Goal: Task Accomplishment & Management: Use online tool/utility

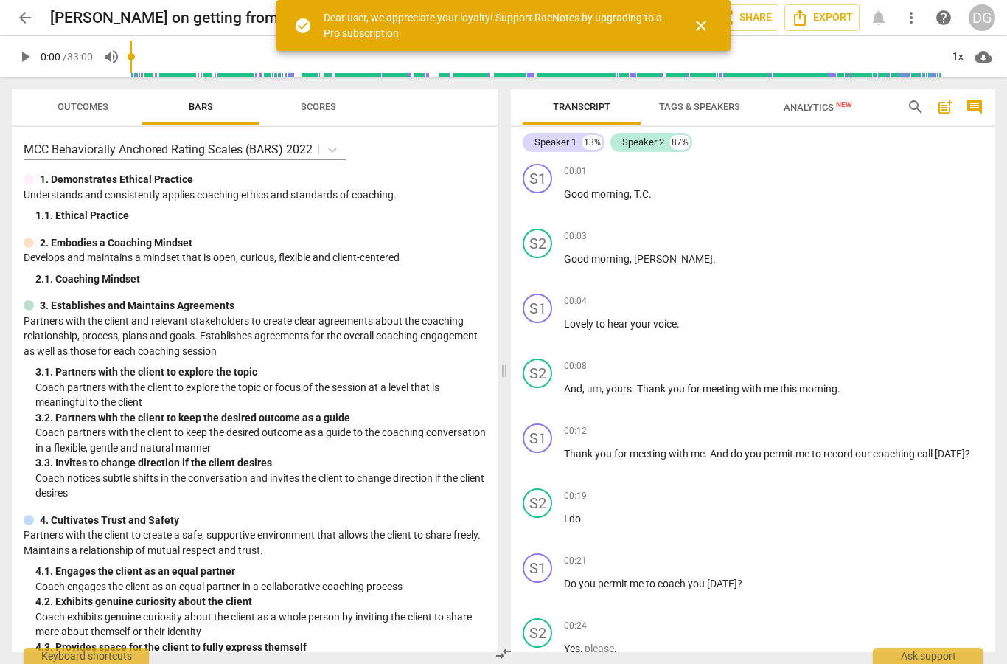
click at [707, 32] on span "close" at bounding box center [702, 26] width 18 height 18
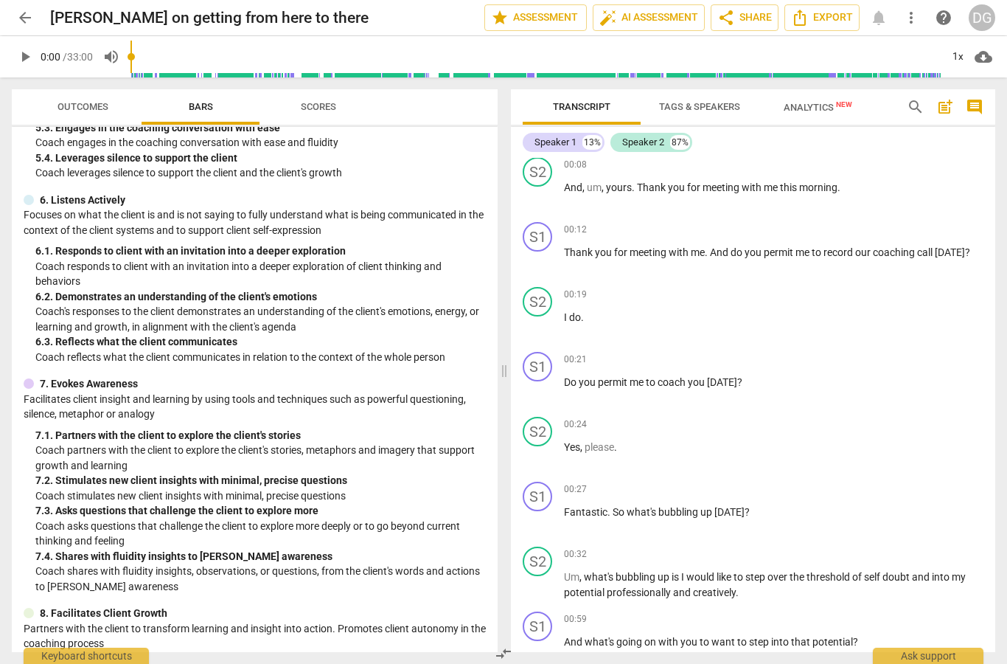
scroll to position [748, 0]
click at [814, 112] on span "Analytics New" at bounding box center [818, 107] width 69 height 11
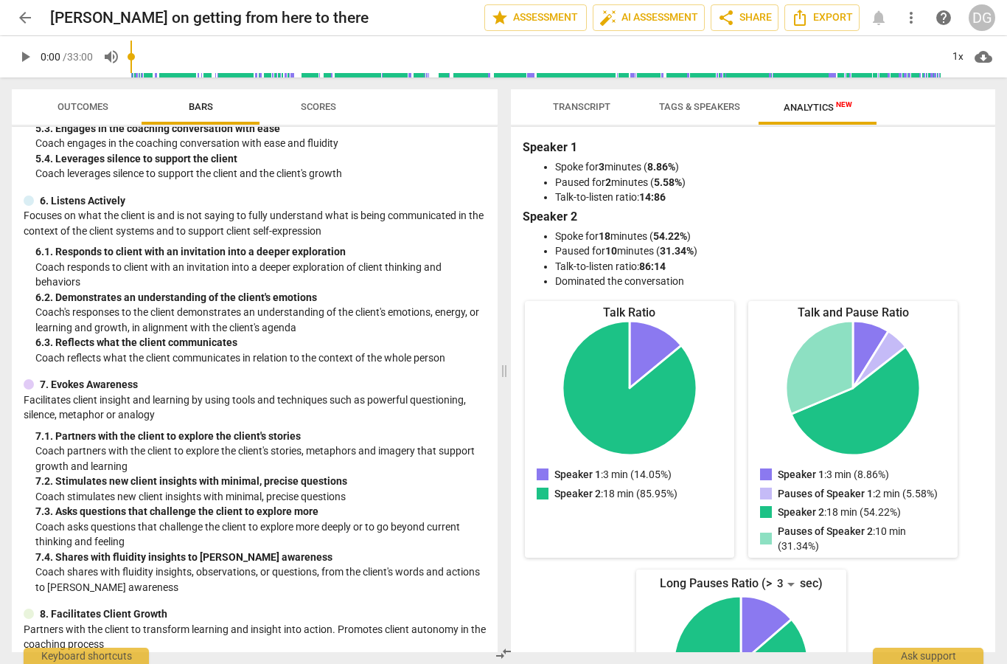
scroll to position [0, 0]
click at [708, 113] on span "Tags & Speakers" at bounding box center [700, 107] width 117 height 20
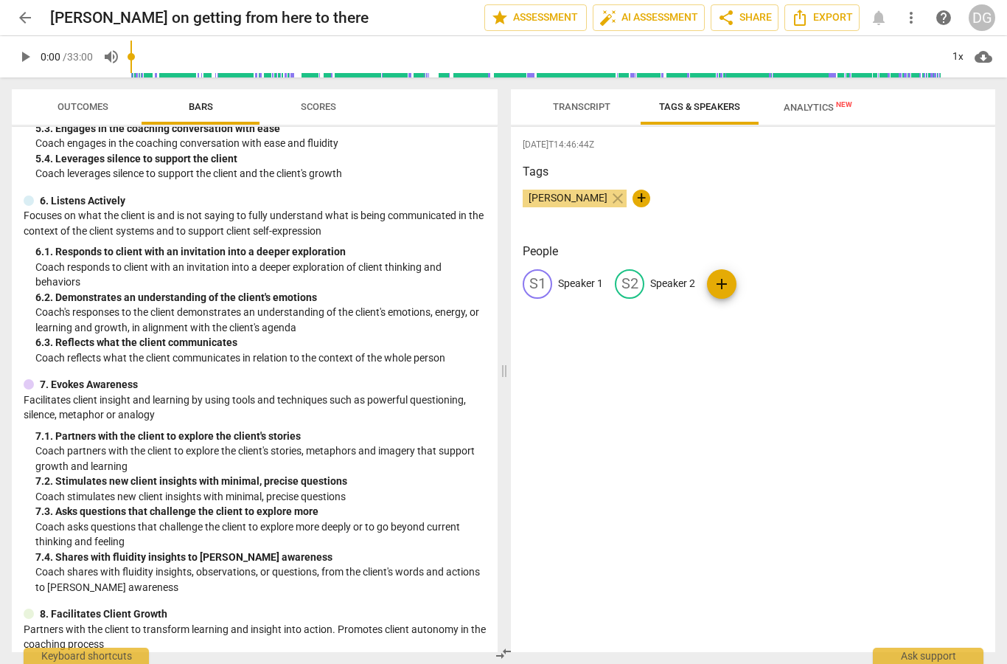
click at [539, 289] on div "S1" at bounding box center [538, 284] width 30 height 30
type input "[PERSON_NAME]"
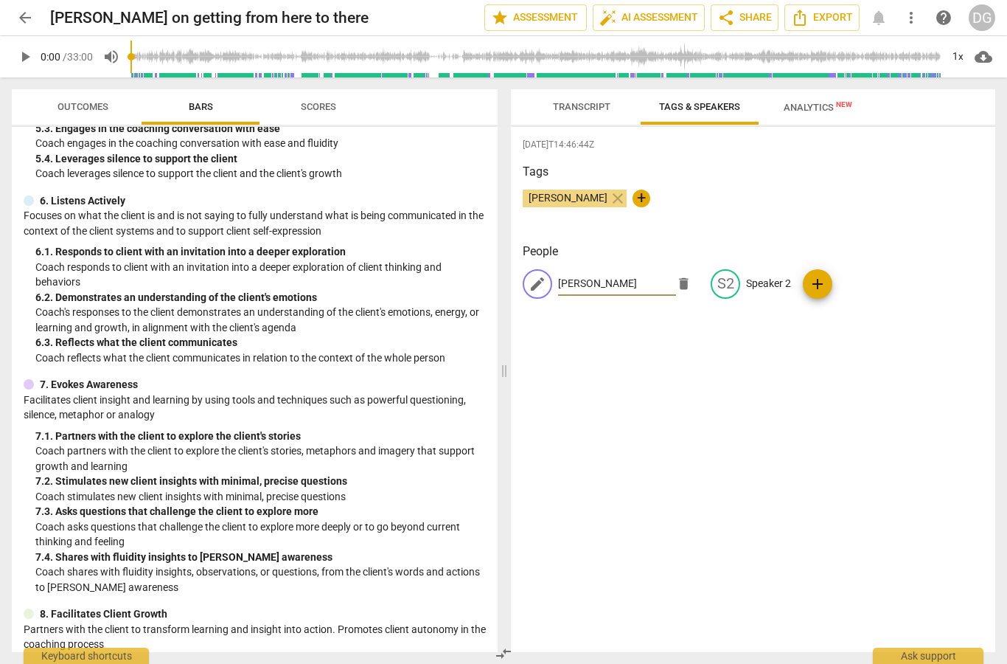
click at [721, 277] on div "S2" at bounding box center [726, 284] width 30 height 30
click at [707, 291] on div "S2 Speaker 2" at bounding box center [689, 284] width 80 height 30
type input "[PERSON_NAME]"
click at [783, 451] on div "[DATE]T14:46:44Z Tags [PERSON_NAME] close + People DG [PERSON_NAME] edit Tese […" at bounding box center [753, 389] width 485 height 525
click at [579, 105] on span "Transcript" at bounding box center [582, 106] width 58 height 11
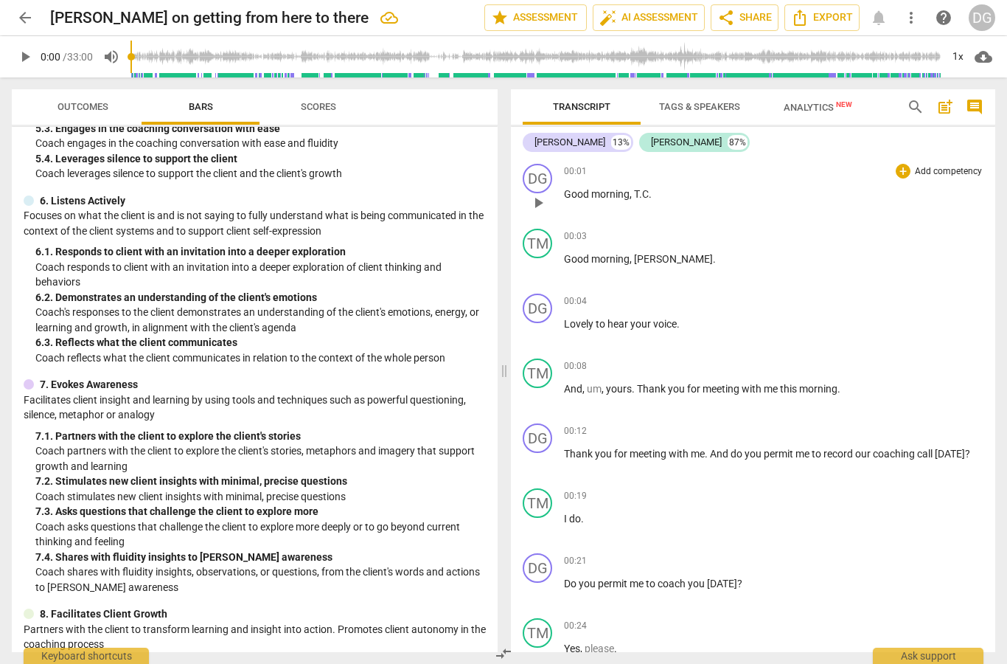
click at [622, 195] on span "morning" at bounding box center [610, 194] width 38 height 12
click at [659, 260] on span "[PERSON_NAME]" at bounding box center [673, 259] width 79 height 12
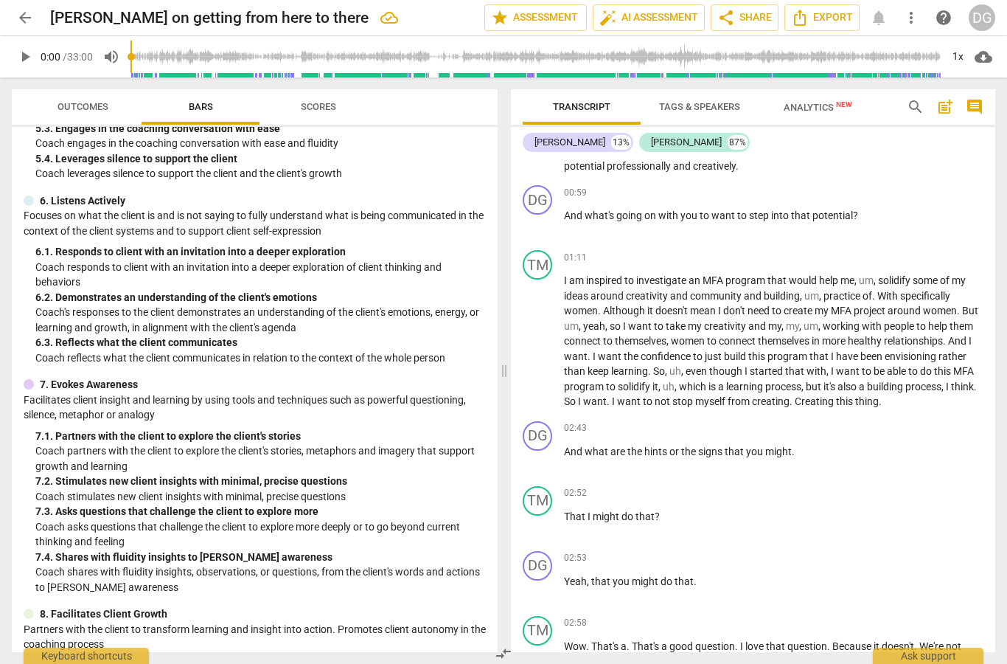
scroll to position [641, 0]
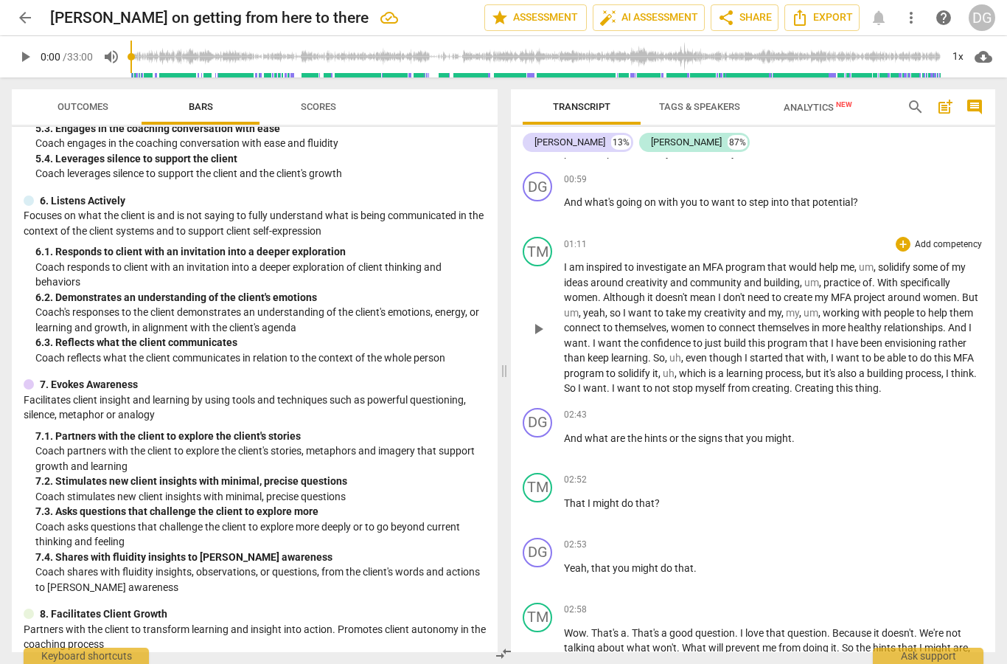
click at [816, 282] on span "um" at bounding box center [812, 283] width 15 height 12
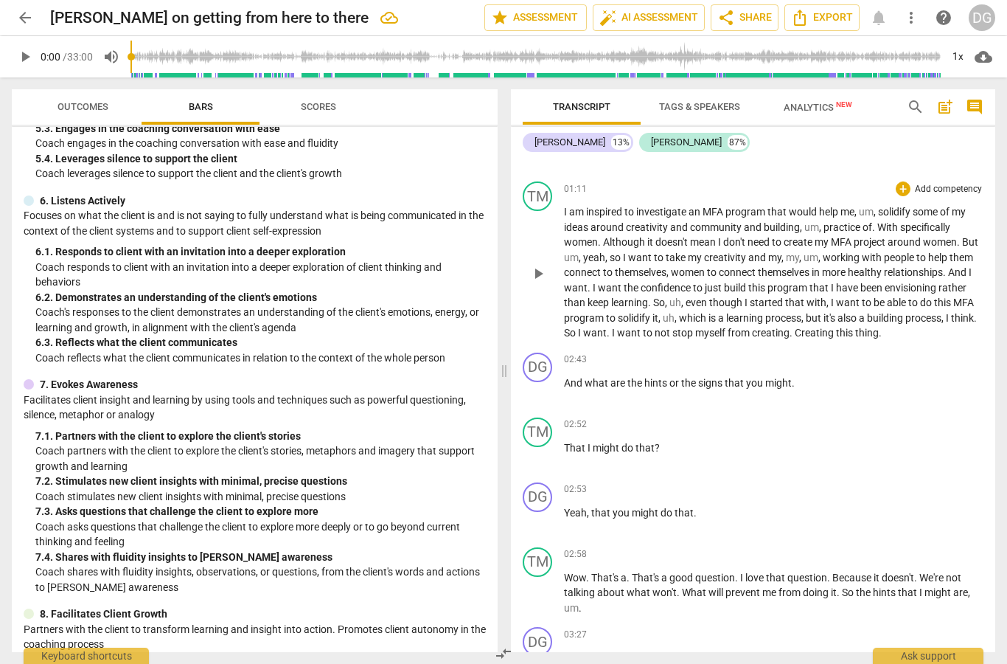
scroll to position [699, 0]
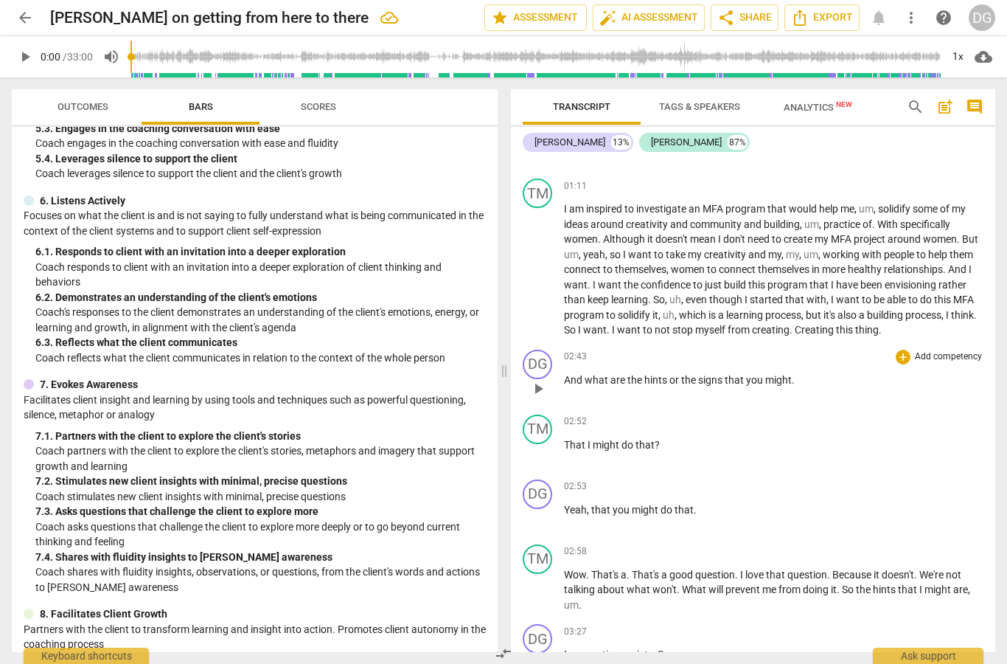
click at [789, 375] on span "might" at bounding box center [779, 380] width 27 height 12
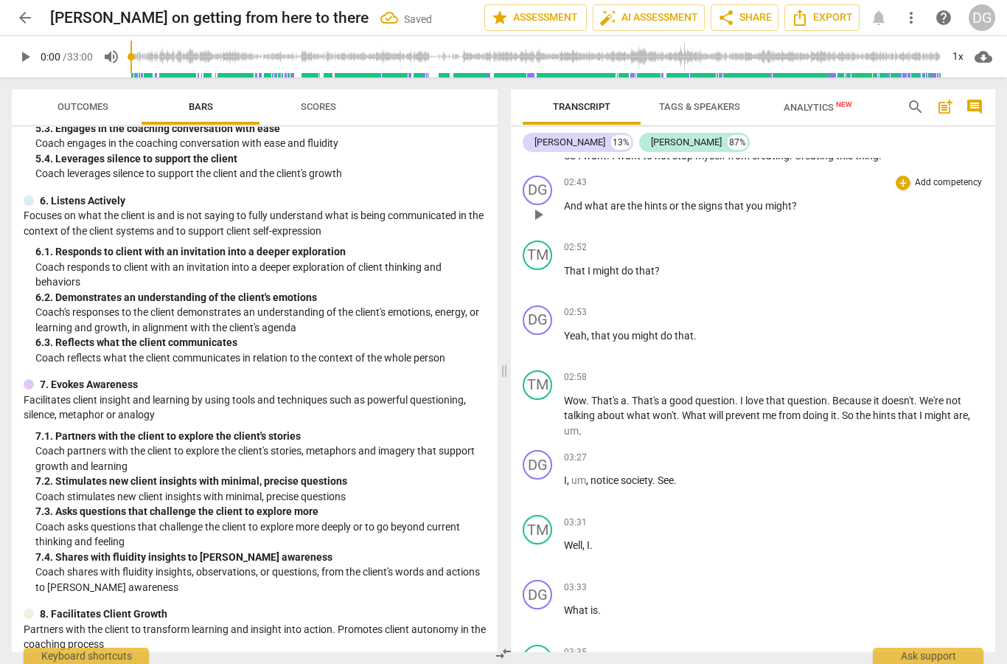
scroll to position [875, 0]
click at [626, 396] on span "a" at bounding box center [624, 398] width 6 height 12
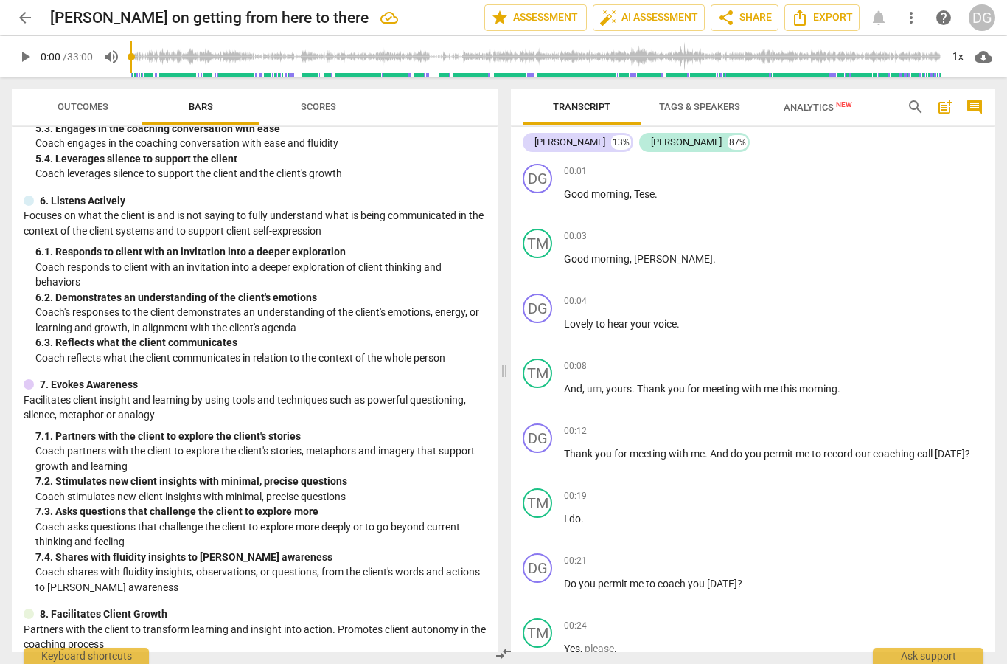
scroll to position [0, 0]
click at [909, 19] on span "more_vert" at bounding box center [912, 18] width 18 height 18
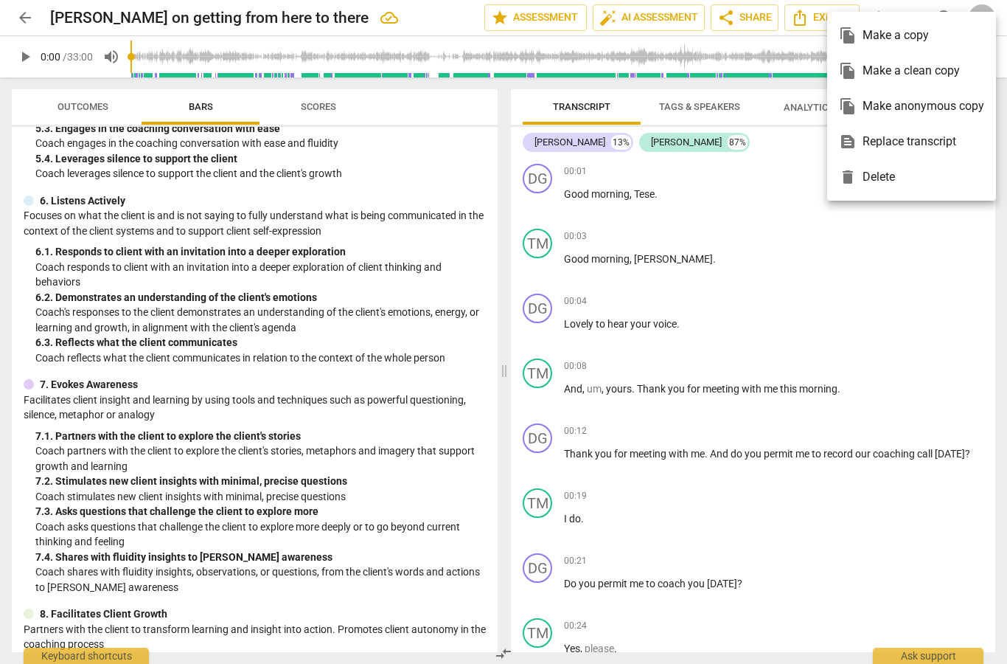
click at [870, 302] on div at bounding box center [503, 332] width 1007 height 664
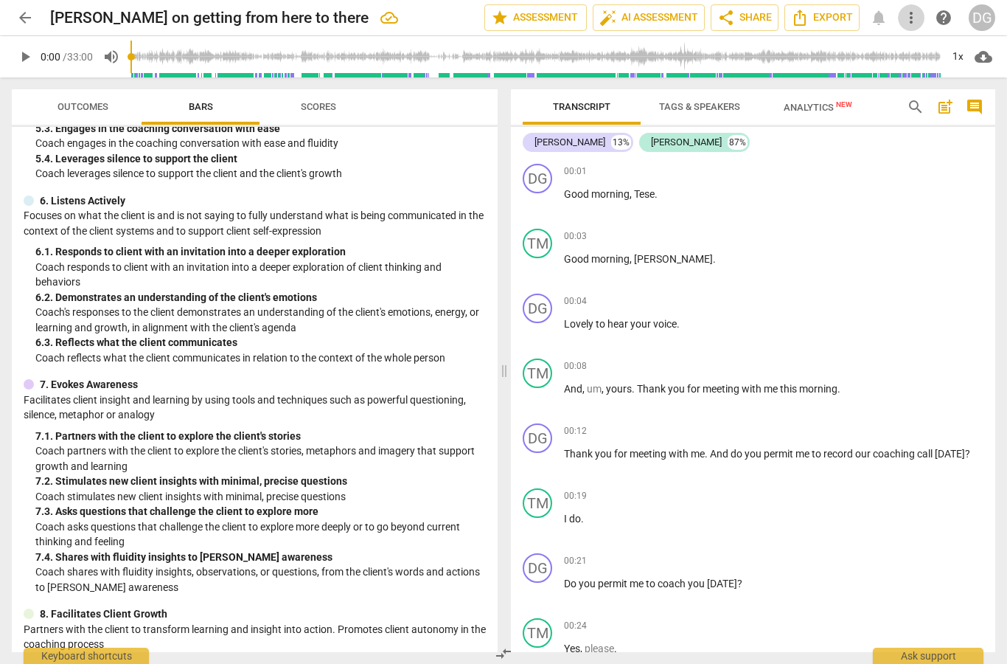
click at [909, 18] on span "more_vert" at bounding box center [912, 18] width 18 height 18
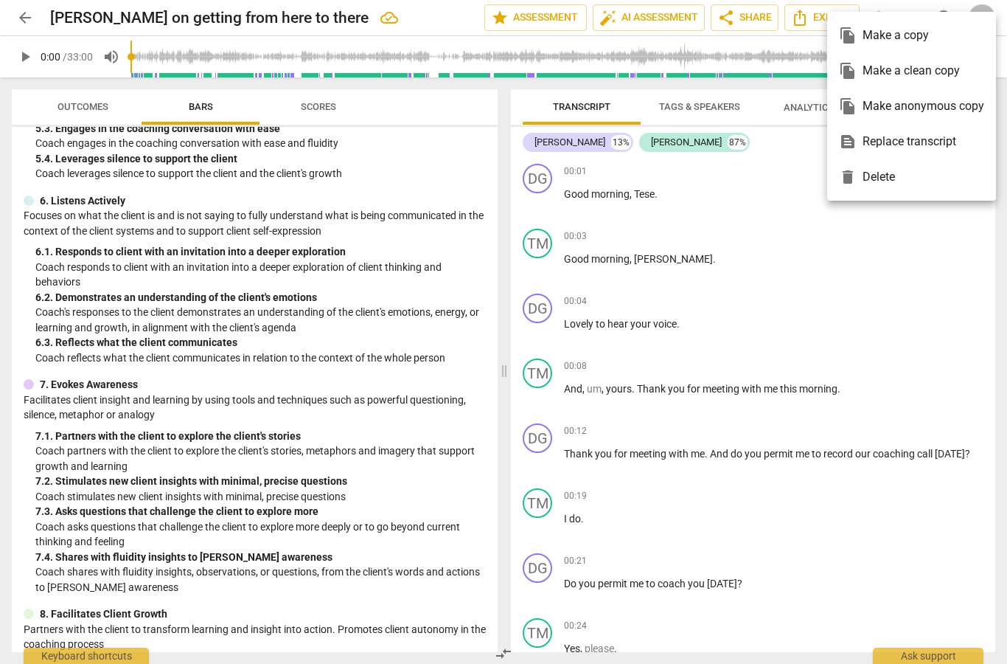
click at [898, 39] on div "file_copy Make a copy" at bounding box center [911, 35] width 145 height 35
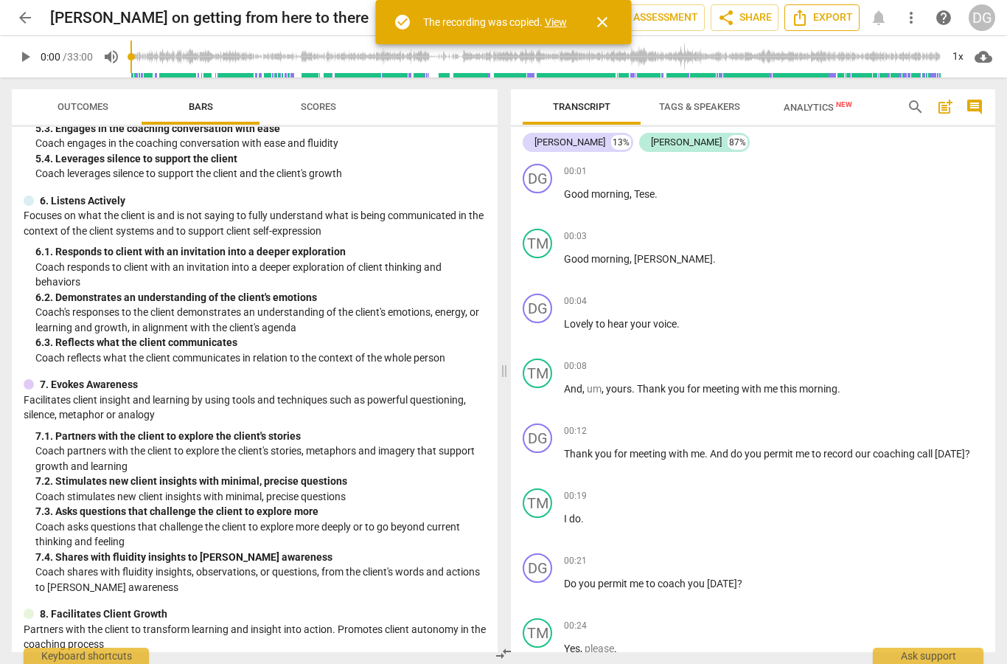
click at [813, 20] on span "Export" at bounding box center [822, 18] width 62 height 18
